Goal: Check status: Check status

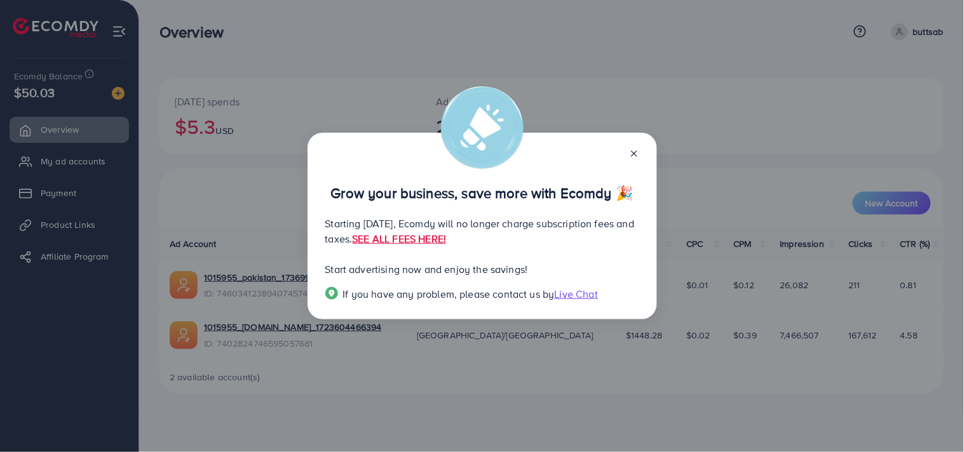
click at [636, 153] on icon at bounding box center [634, 154] width 10 height 10
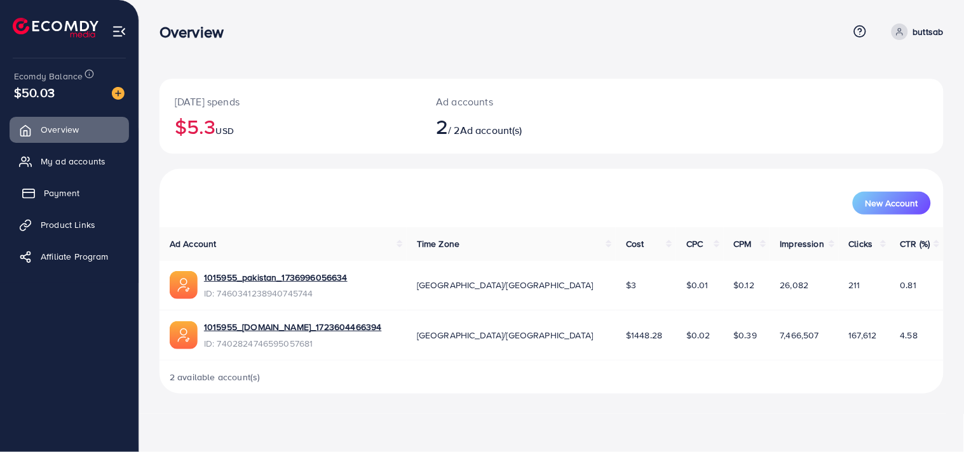
click at [75, 196] on span "Payment" at bounding box center [62, 193] width 36 height 13
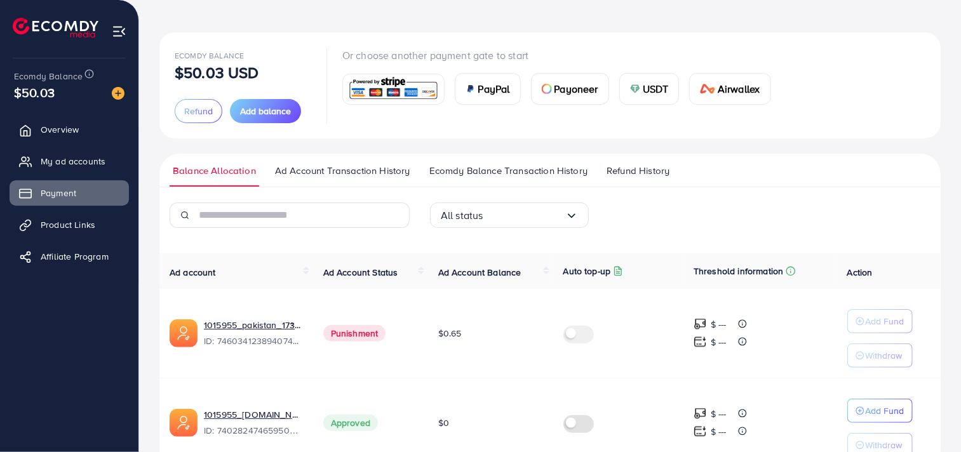
scroll to position [116, 0]
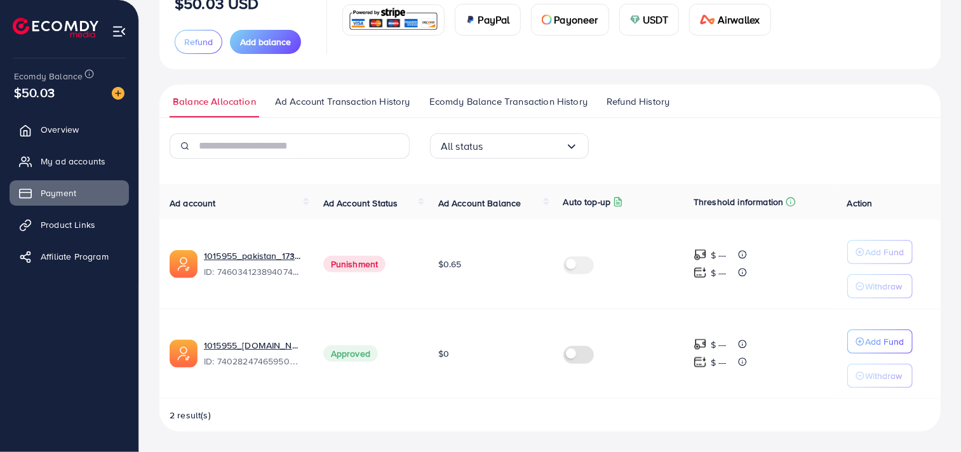
click at [464, 103] on span "Ecomdy Balance Transaction History" at bounding box center [509, 102] width 158 height 14
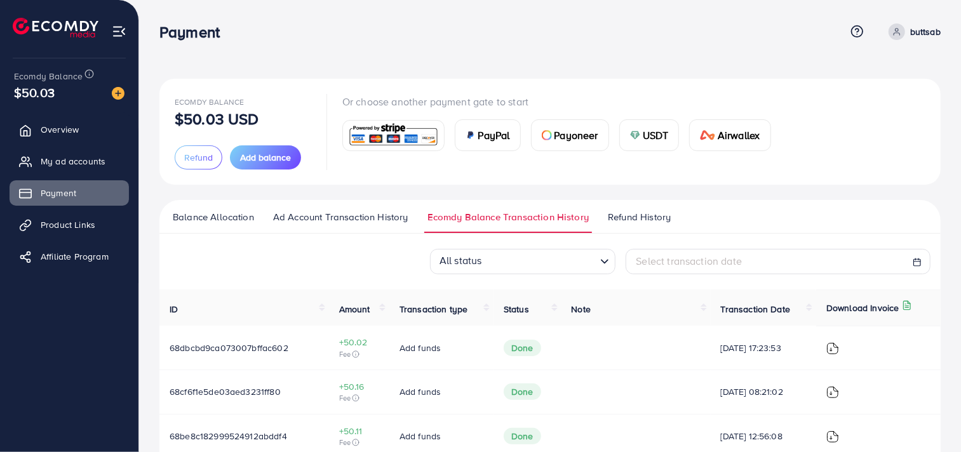
click at [306, 213] on span "Ad Account Transaction History" at bounding box center [340, 217] width 135 height 14
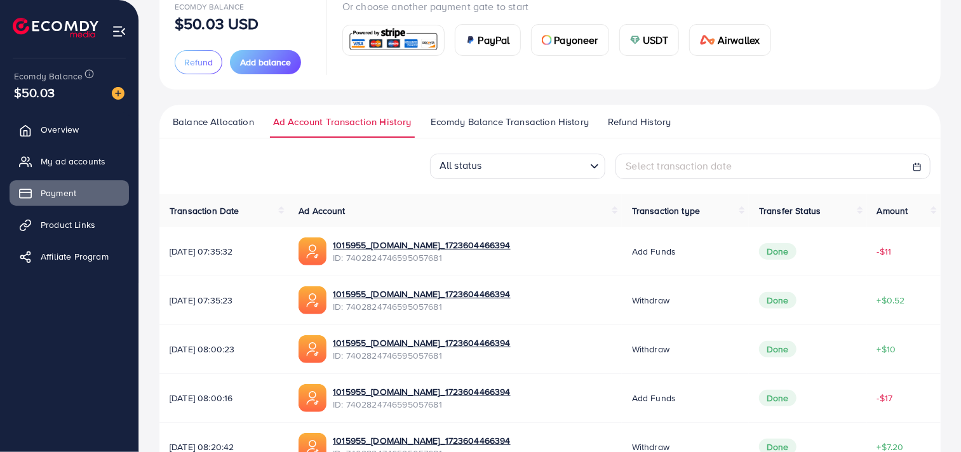
scroll to position [136, 0]
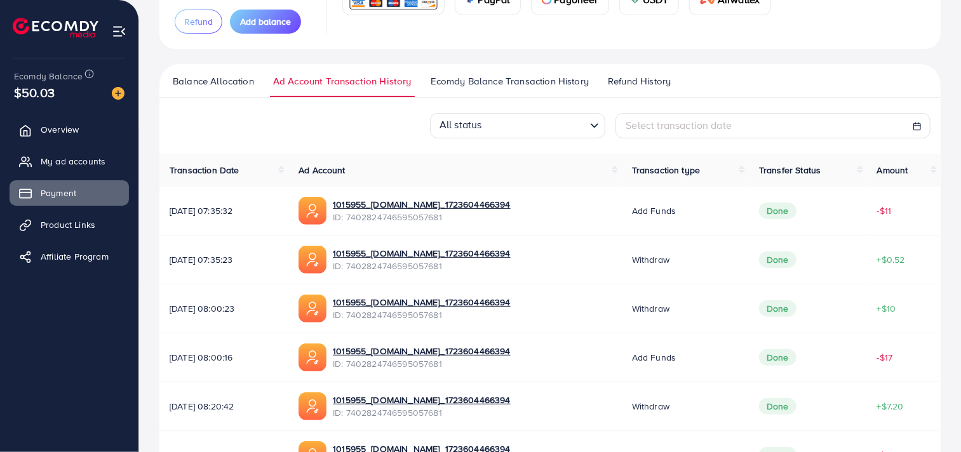
click at [208, 83] on span "Balance Allocation" at bounding box center [213, 81] width 81 height 14
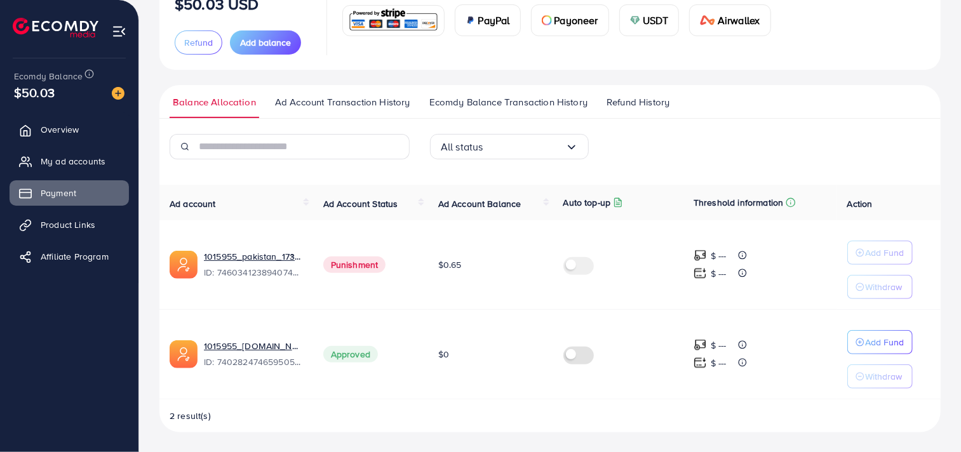
scroll to position [116, 0]
click at [58, 163] on span "My ad accounts" at bounding box center [76, 161] width 65 height 13
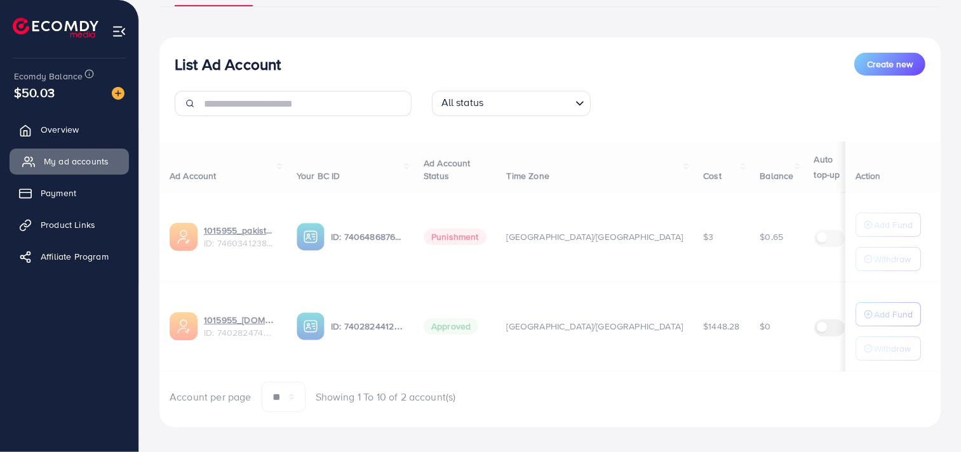
scroll to position [132, 0]
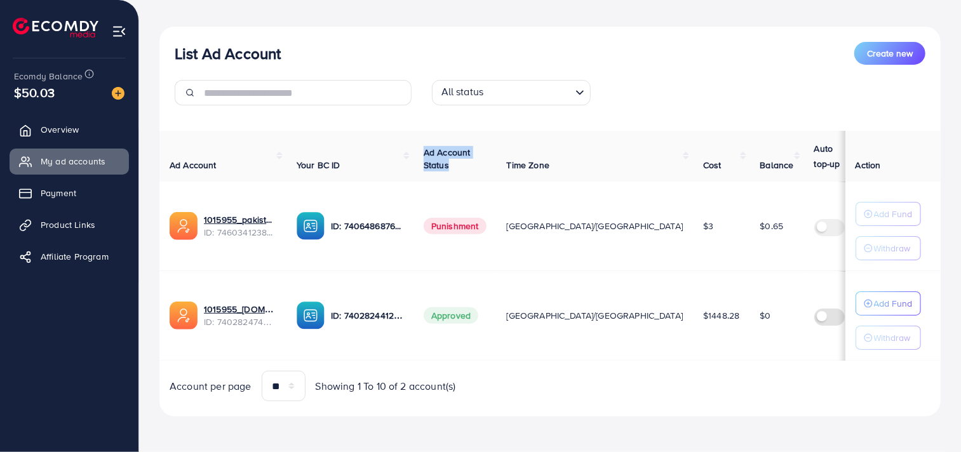
drag, startPoint x: 408, startPoint y: 137, endPoint x: 486, endPoint y: 175, distance: 87.0
click at [486, 175] on tr "Ad Account Your BC ID Ad Account Status Time Zone Cost Balance Auto top-up Thre…" at bounding box center [613, 156] width 906 height 51
click at [486, 175] on th "Ad Account Status" at bounding box center [455, 156] width 83 height 51
click at [691, 60] on div "List Ad Account Create new" at bounding box center [550, 53] width 751 height 23
